Goal: Navigation & Orientation: Find specific page/section

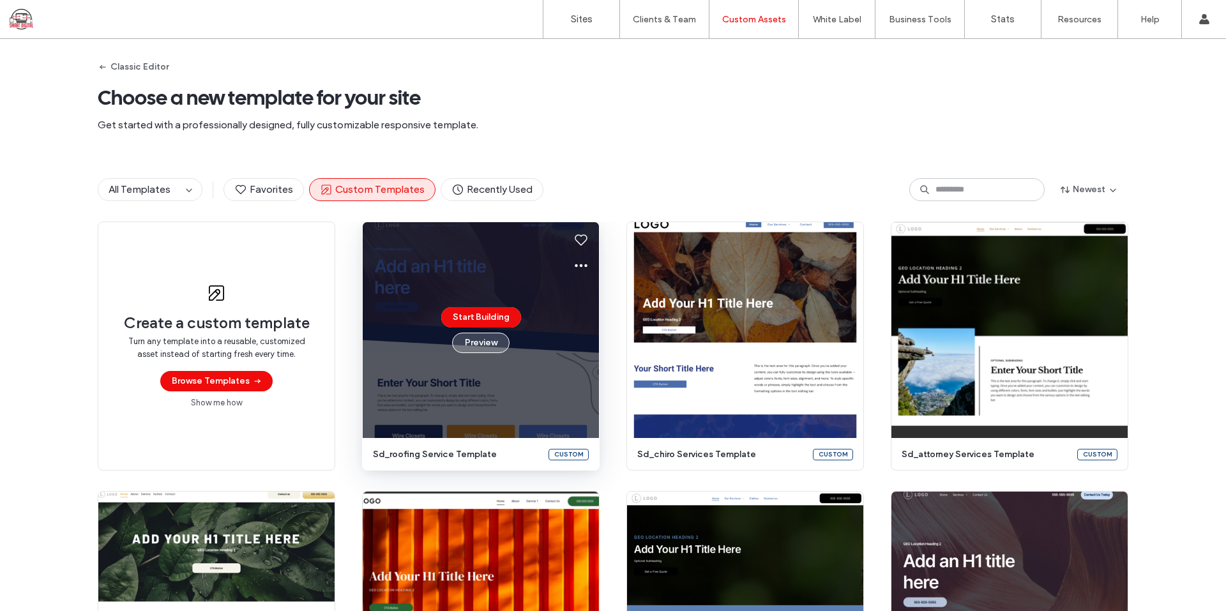
click at [476, 338] on button "Preview" at bounding box center [480, 343] width 57 height 20
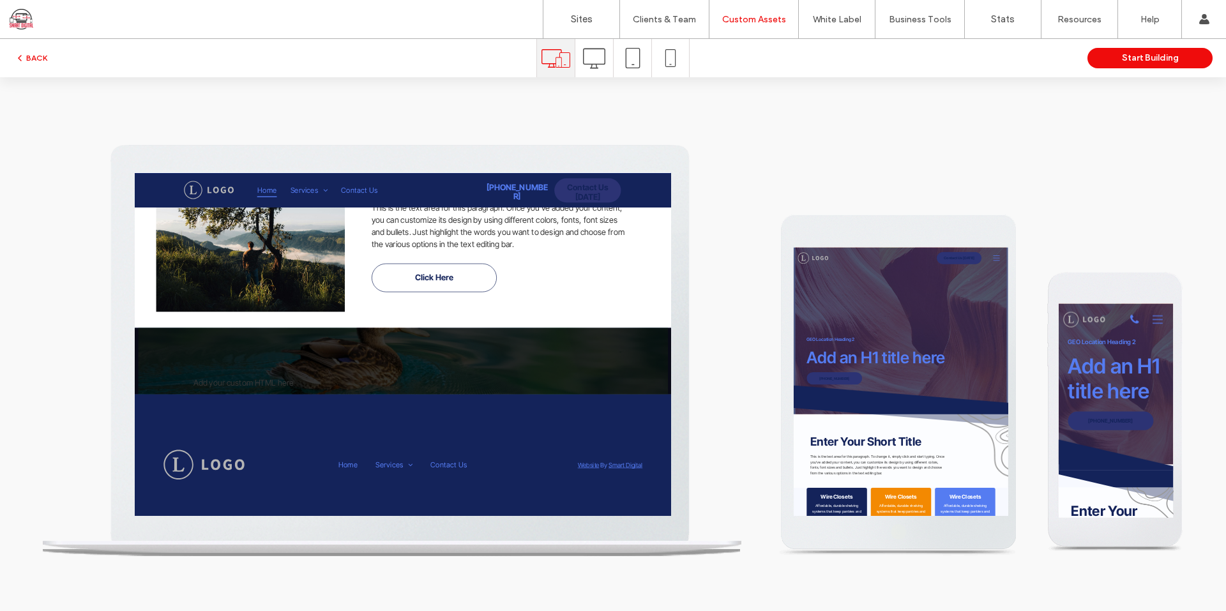
scroll to position [1763, 0]
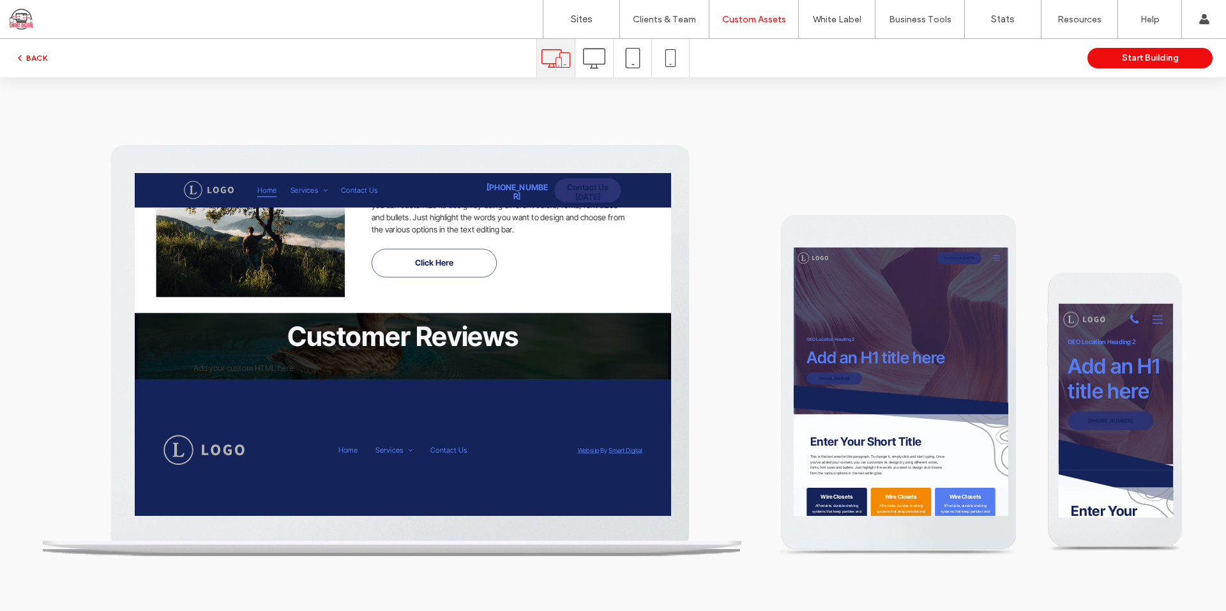
click at [44, 57] on button "BACK" at bounding box center [31, 57] width 33 height 15
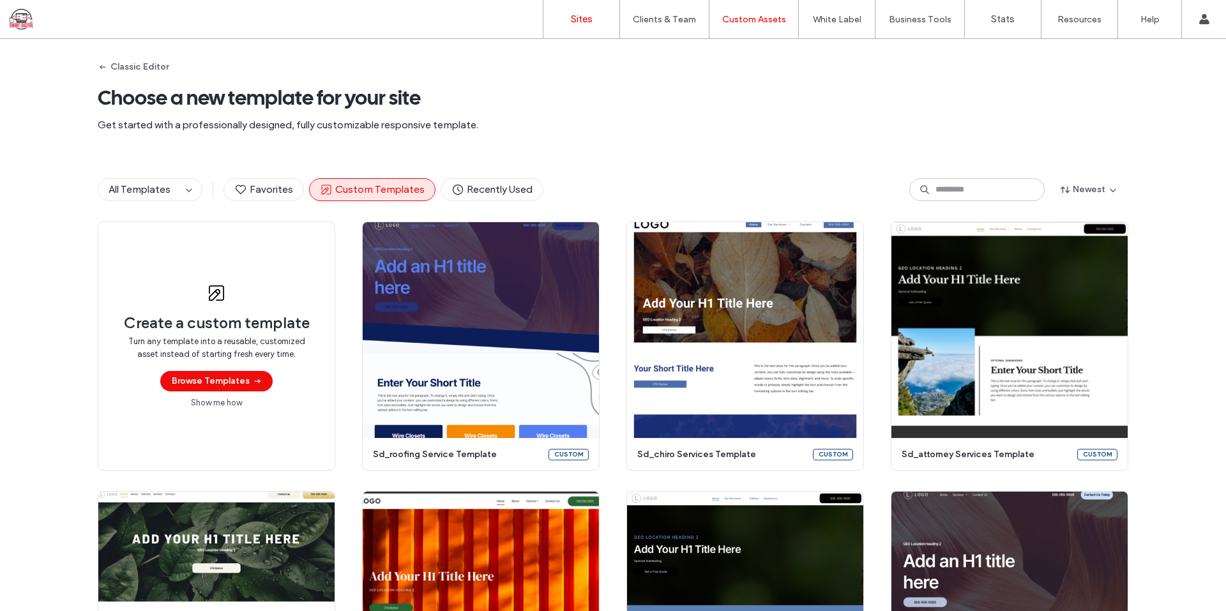
click at [587, 17] on label "Sites" at bounding box center [582, 18] width 22 height 11
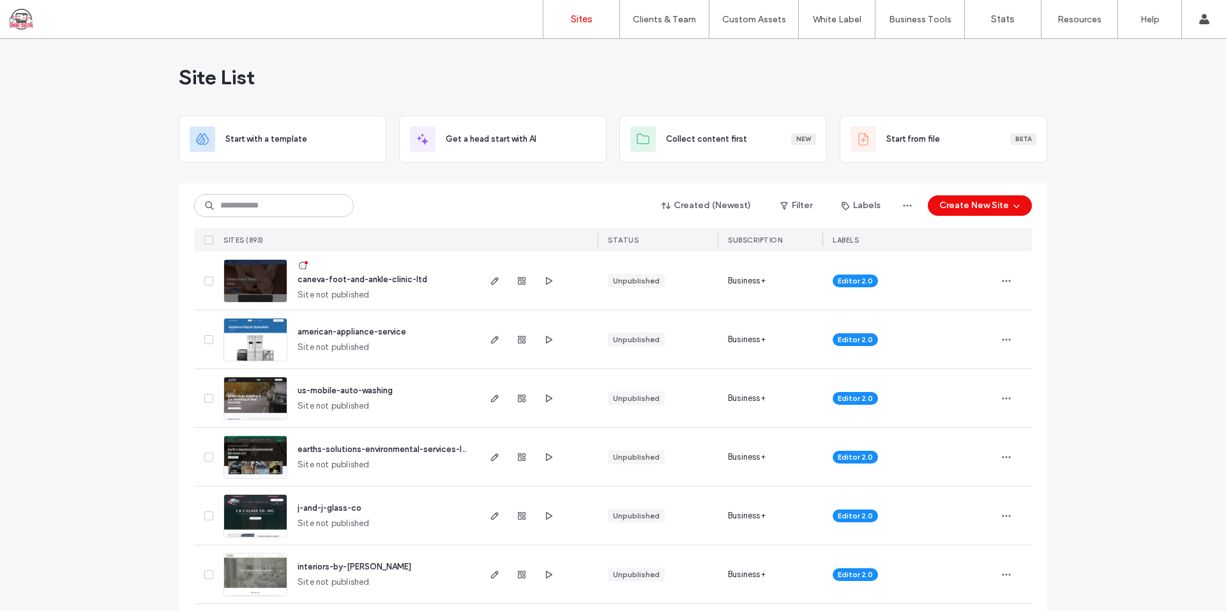
click at [384, 272] on div "caneva-foot-and-ankle-clinic-ltd Site not published" at bounding box center [382, 281] width 190 height 58
click at [383, 276] on span "caneva-foot-and-ankle-clinic-ltd" at bounding box center [363, 280] width 130 height 10
drag, startPoint x: 446, startPoint y: 87, endPoint x: 398, endPoint y: 59, distance: 55.2
click at [444, 86] on div "Site List" at bounding box center [613, 77] width 868 height 77
click at [588, 59] on div "Site List" at bounding box center [613, 77] width 868 height 77
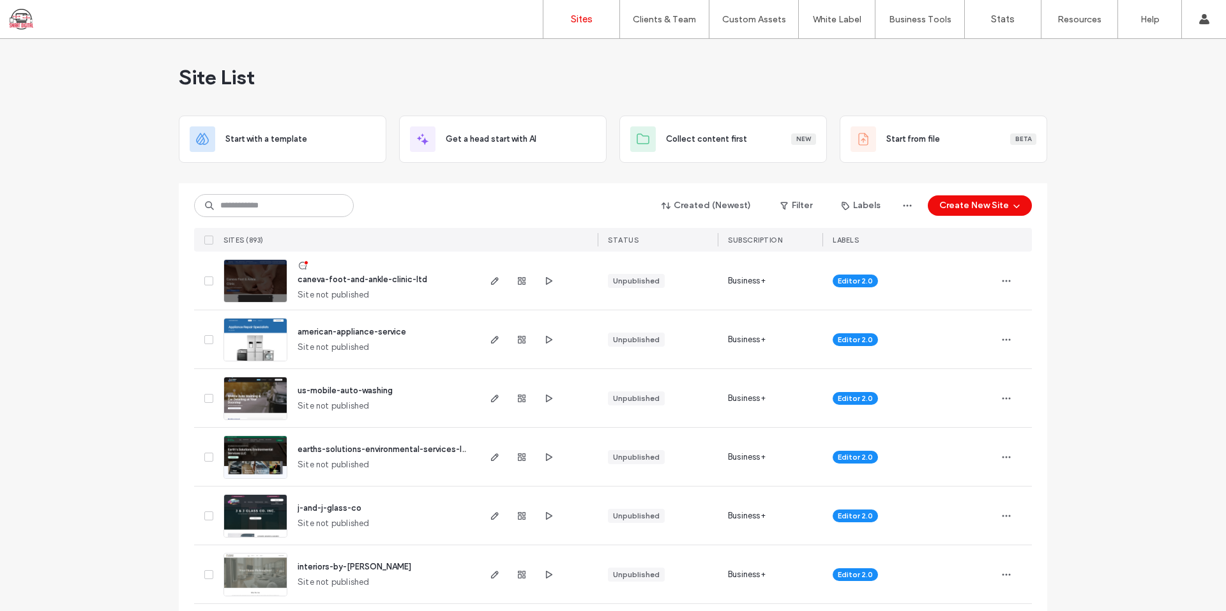
click at [283, 87] on div "Site List" at bounding box center [613, 77] width 868 height 77
drag, startPoint x: 170, startPoint y: 87, endPoint x: 336, endPoint y: 77, distance: 165.7
click at [345, 78] on div "Site List" at bounding box center [613, 77] width 868 height 77
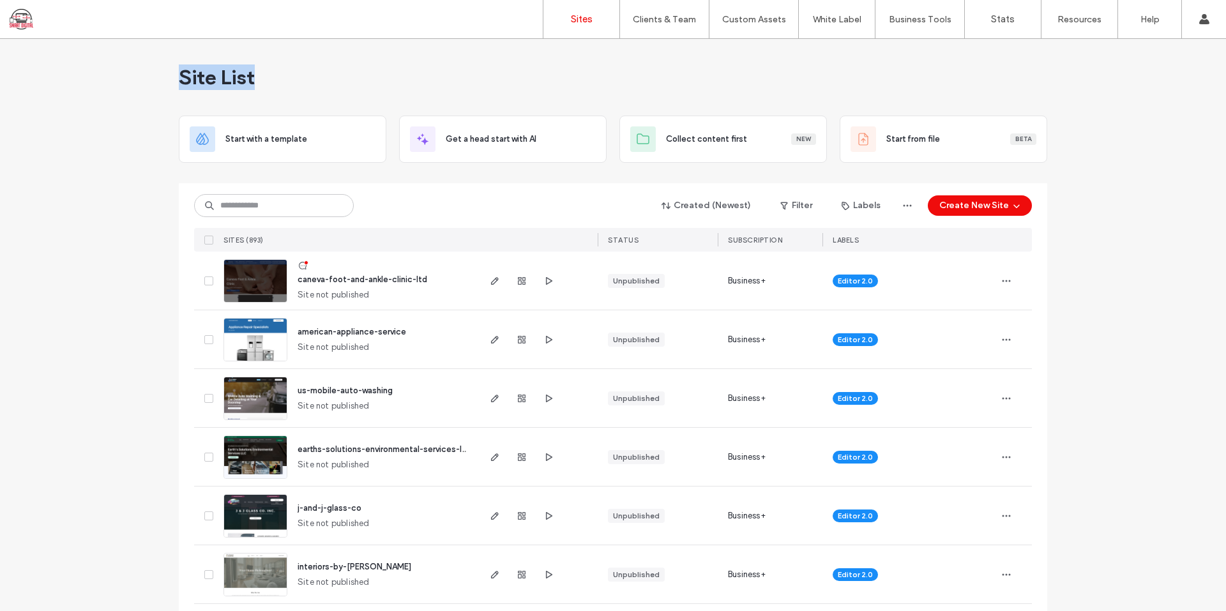
click at [282, 74] on div "Site List" at bounding box center [613, 77] width 868 height 77
click at [273, 79] on div "Site List" at bounding box center [613, 77] width 868 height 77
drag, startPoint x: 518, startPoint y: 73, endPoint x: 502, endPoint y: 77, distance: 17.0
click at [513, 75] on div "Site List" at bounding box center [613, 77] width 868 height 77
click at [445, 199] on div "Created (Newest) Filter Labels Create New Site" at bounding box center [613, 205] width 838 height 24
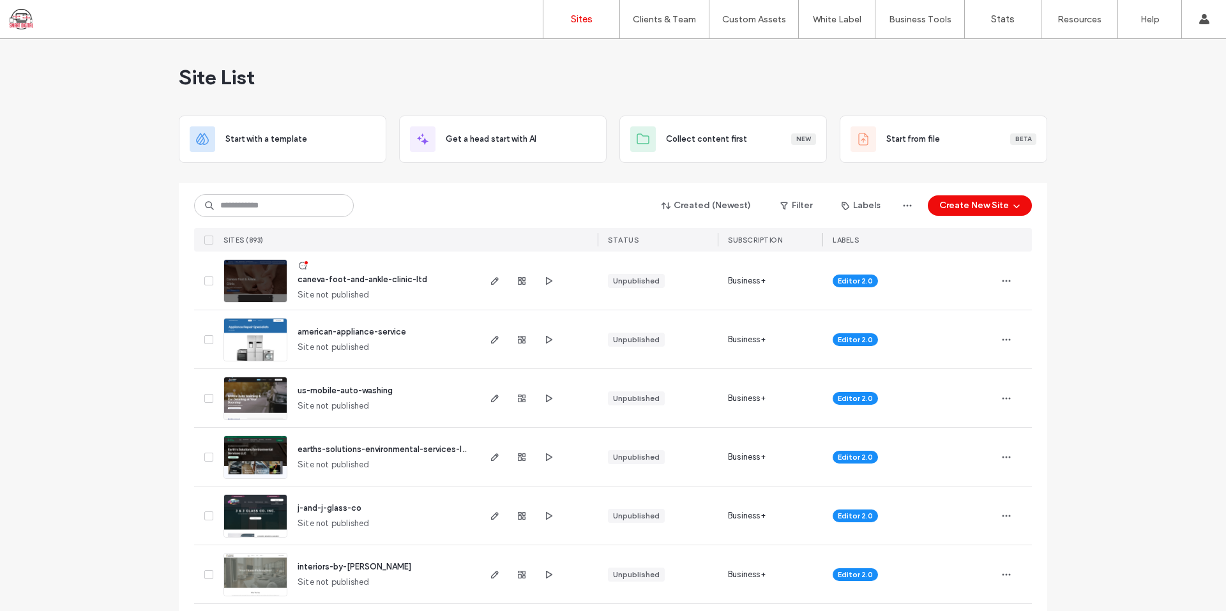
drag, startPoint x: 330, startPoint y: 81, endPoint x: 324, endPoint y: 84, distance: 6.9
click at [327, 83] on div "Site List" at bounding box center [613, 77] width 868 height 77
click at [315, 41] on div "Site List" at bounding box center [613, 77] width 868 height 77
click at [243, 66] on span "Site List" at bounding box center [217, 77] width 76 height 26
click at [272, 86] on div "Site List" at bounding box center [613, 77] width 868 height 77
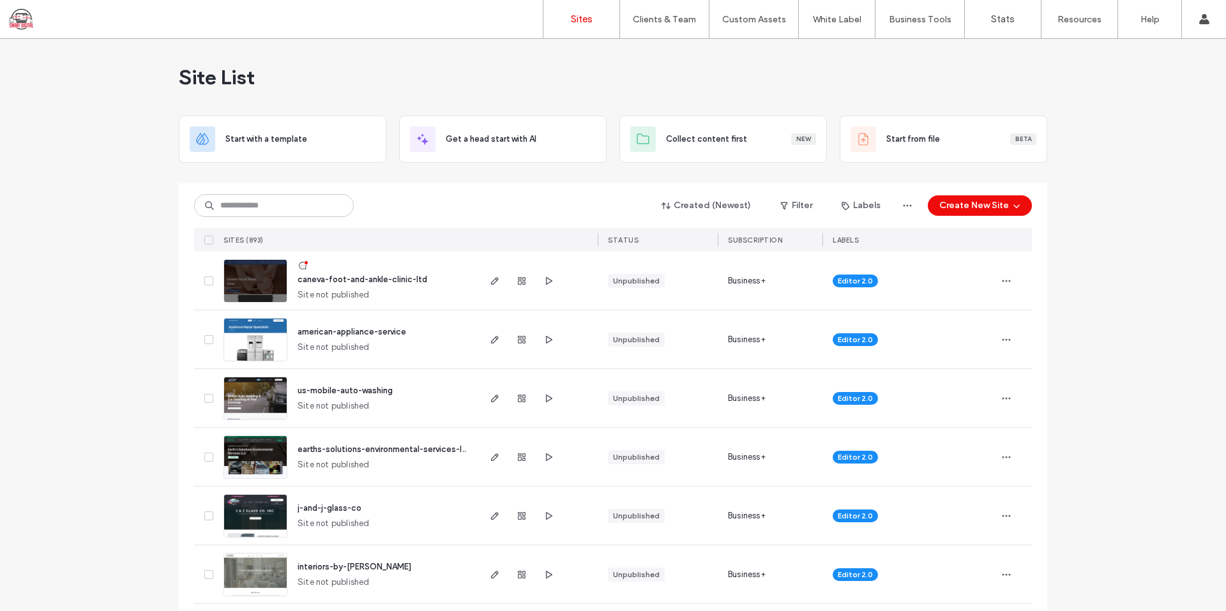
click at [349, 45] on div "Site List" at bounding box center [613, 77] width 868 height 77
click at [278, 63] on div "Site List" at bounding box center [613, 77] width 868 height 77
click at [543, 342] on icon "button" at bounding box center [548, 340] width 10 height 10
click at [388, 76] on div "Site List" at bounding box center [613, 77] width 868 height 77
click at [297, 84] on div "Site List" at bounding box center [613, 77] width 868 height 77
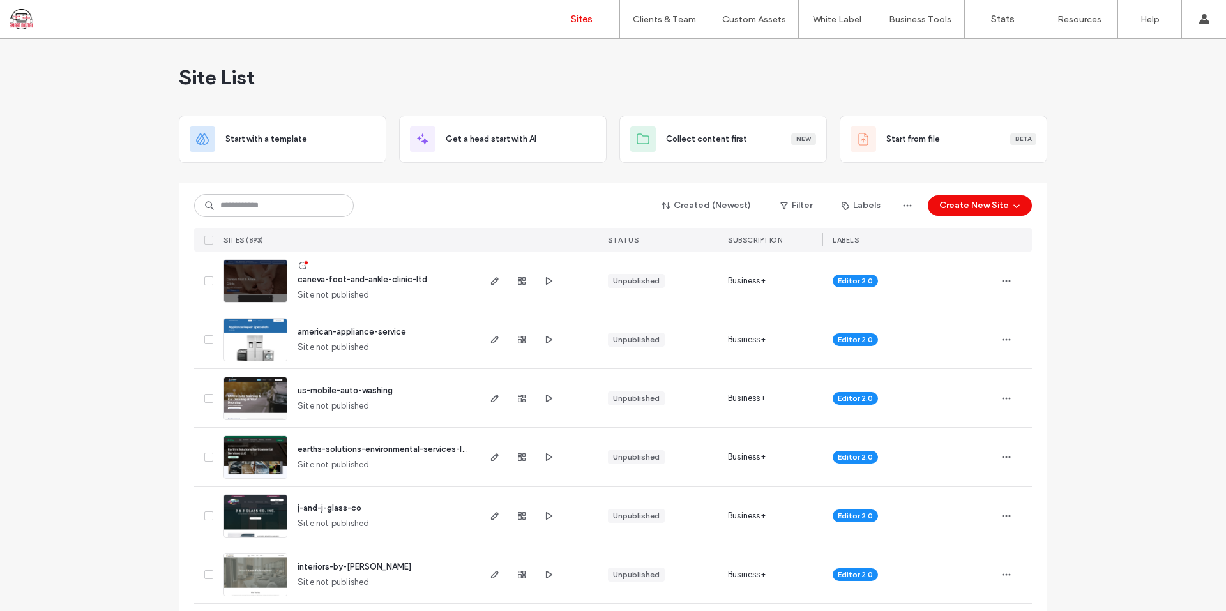
drag, startPoint x: 509, startPoint y: 61, endPoint x: 552, endPoint y: -1, distance: 75.3
drag, startPoint x: 552, startPoint y: -1, endPoint x: 377, endPoint y: 75, distance: 191.0
click at [377, 75] on div "Site List" at bounding box center [613, 77] width 868 height 77
click at [355, 94] on div "Site List" at bounding box center [613, 77] width 868 height 77
click at [451, 70] on div "Site List" at bounding box center [613, 77] width 868 height 77
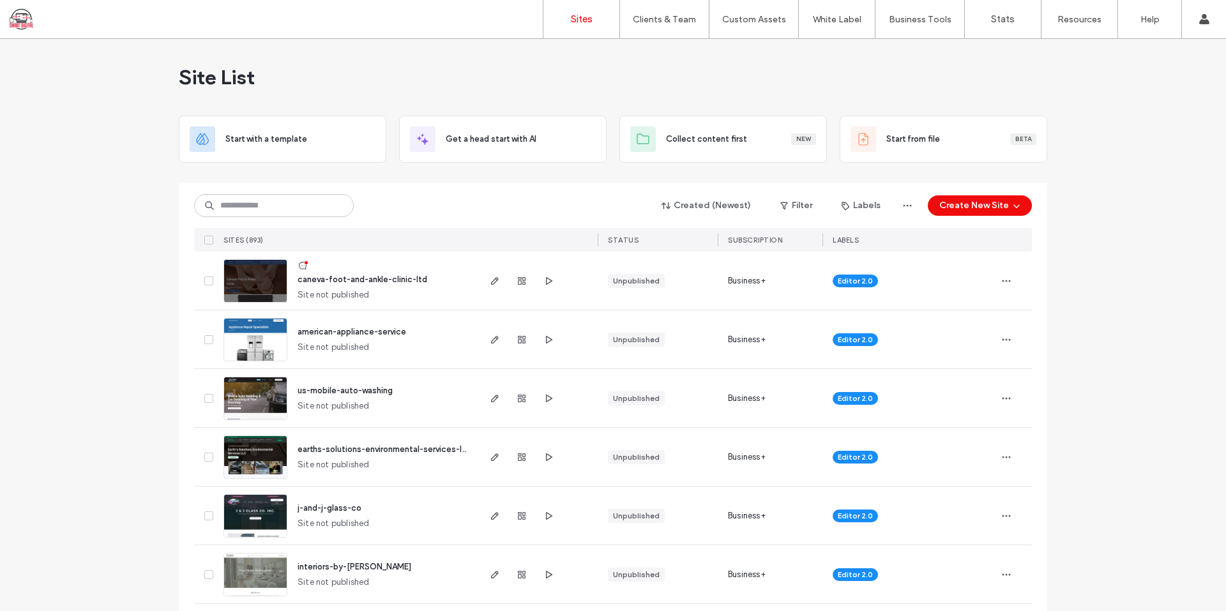
click at [361, 81] on div "Site List" at bounding box center [613, 77] width 868 height 77
click at [267, 91] on div "Site List" at bounding box center [613, 77] width 868 height 77
drag, startPoint x: 151, startPoint y: 80, endPoint x: 397, endPoint y: 56, distance: 247.0
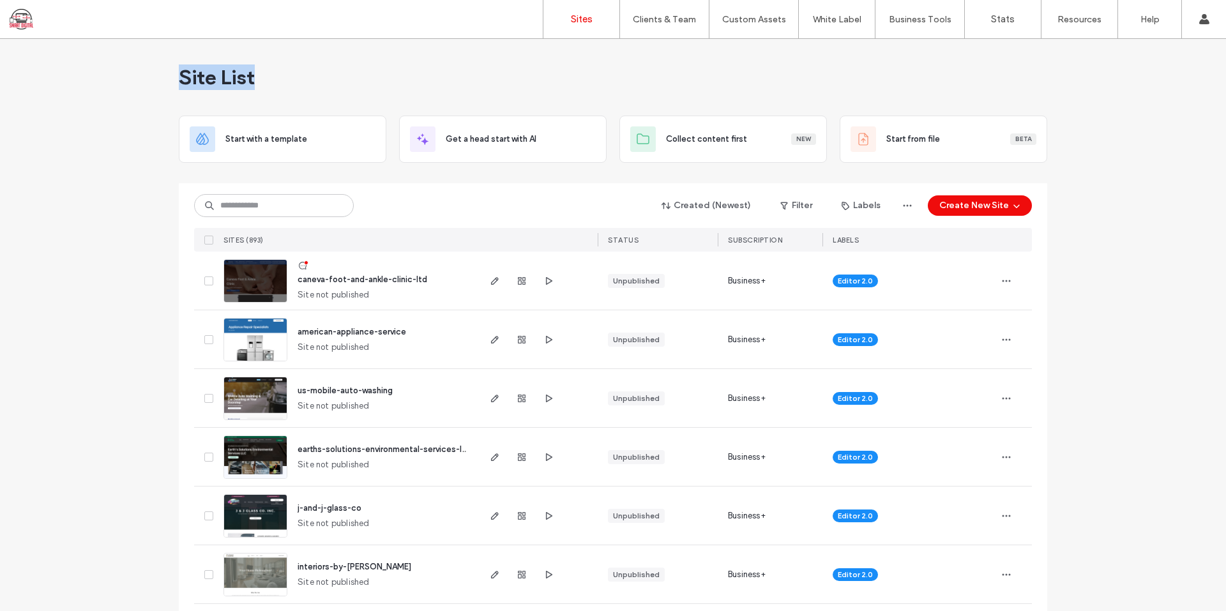
click at [197, 72] on span "Site List" at bounding box center [217, 77] width 76 height 26
drag, startPoint x: 278, startPoint y: 80, endPoint x: 350, endPoint y: 78, distance: 72.2
click at [381, 77] on div "Site List" at bounding box center [613, 77] width 868 height 77
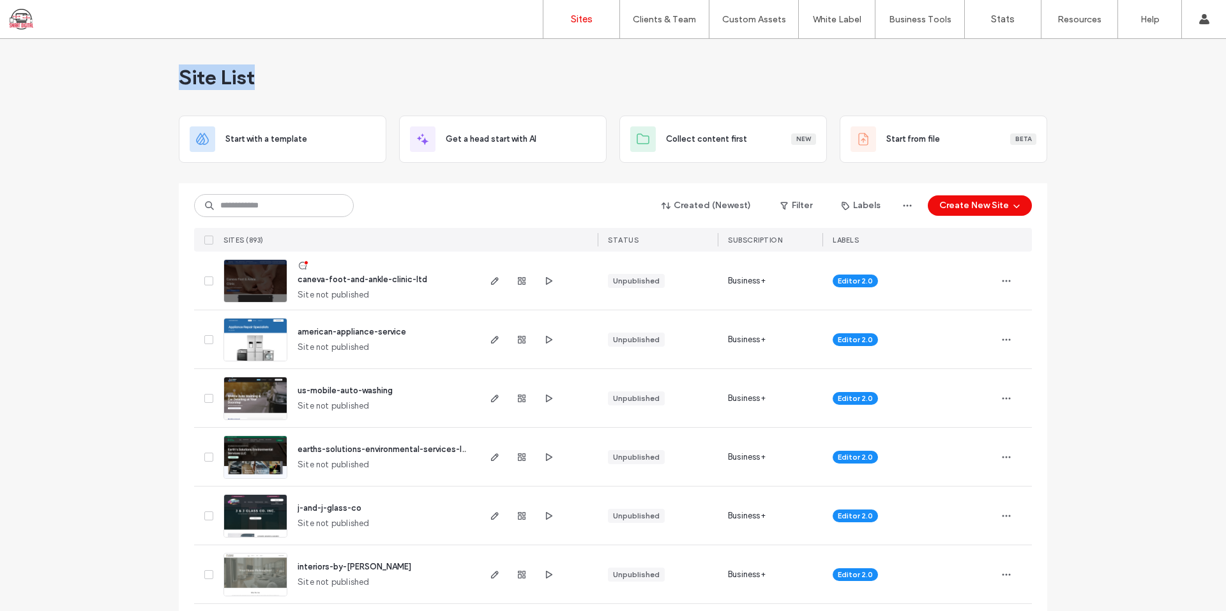
drag, startPoint x: 156, startPoint y: 82, endPoint x: 337, endPoint y: 81, distance: 180.7
click at [343, 75] on div "Site List" at bounding box center [613, 77] width 868 height 77
drag, startPoint x: 283, startPoint y: 73, endPoint x: 170, endPoint y: 67, distance: 112.5
click at [179, 66] on div "Site List" at bounding box center [613, 77] width 868 height 77
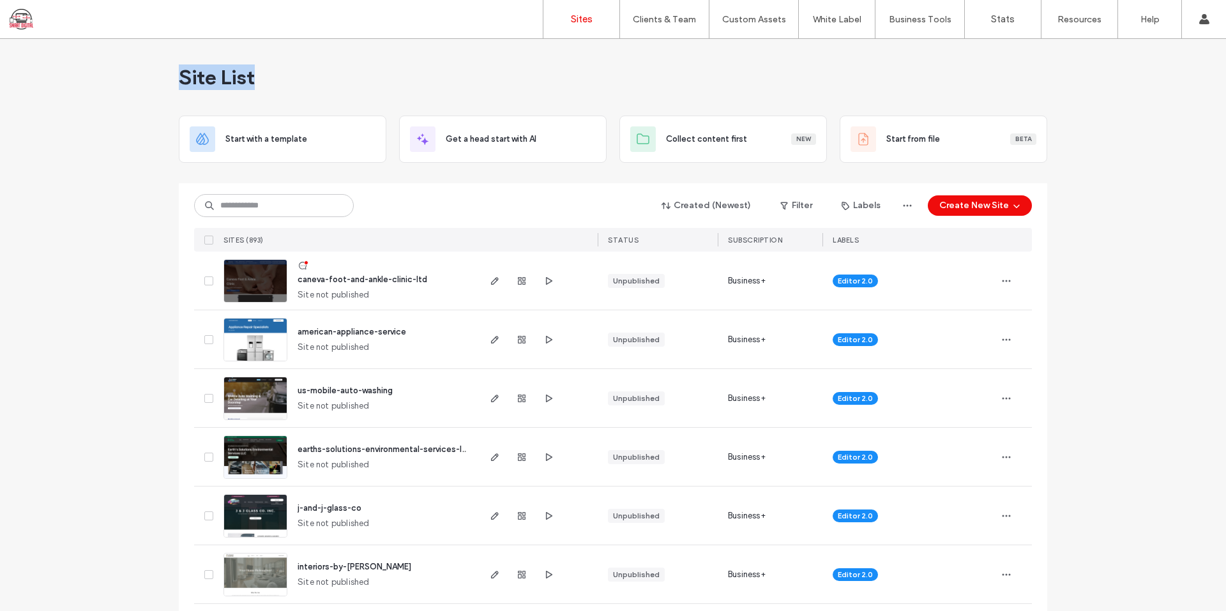
drag, startPoint x: 157, startPoint y: 64, endPoint x: 403, endPoint y: 71, distance: 246.5
click at [403, 71] on div "Site List" at bounding box center [613, 77] width 868 height 77
click at [255, 59] on div "Site List" at bounding box center [613, 77] width 868 height 77
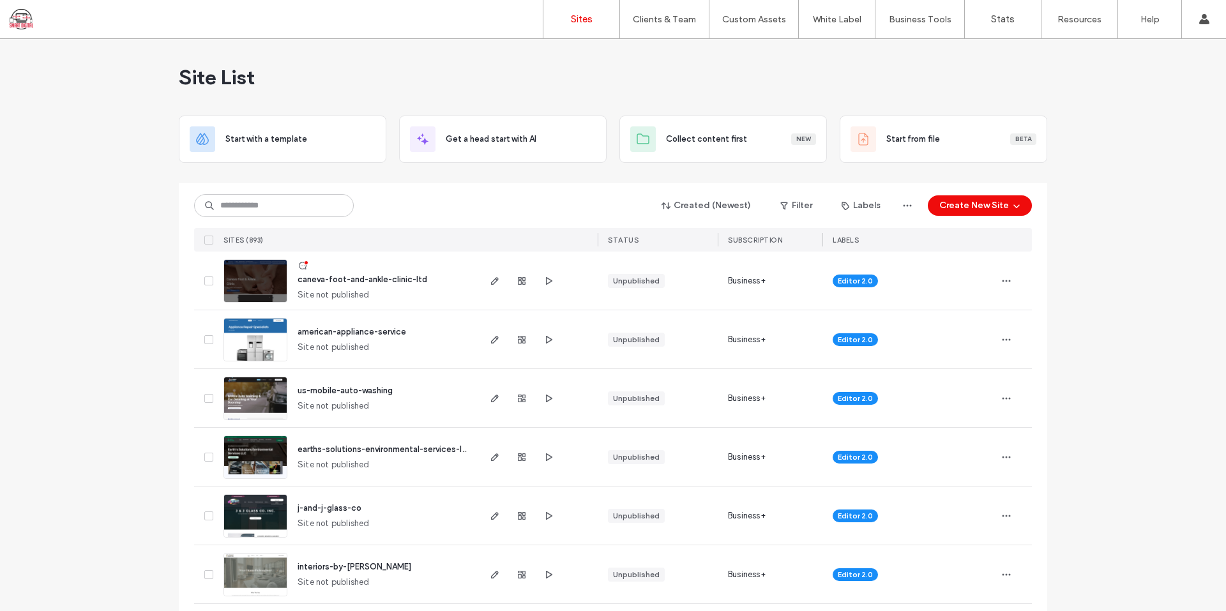
click at [381, 276] on span "caneva-foot-and-ankle-clinic-ltd" at bounding box center [363, 280] width 130 height 10
click at [424, 210] on div "Created (Newest) Filter Labels Create New Site" at bounding box center [613, 205] width 838 height 24
